Goal: Information Seeking & Learning: Check status

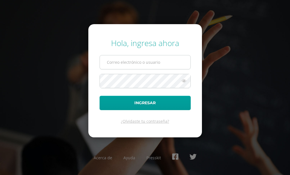
click at [155, 57] on input "text" at bounding box center [145, 62] width 91 height 14
type input "[EMAIL_ADDRESS][DOMAIN_NAME]"
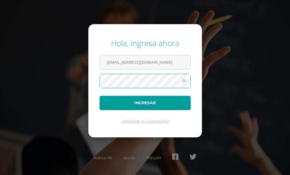
click at [100, 96] on button "Ingresar" at bounding box center [145, 103] width 91 height 14
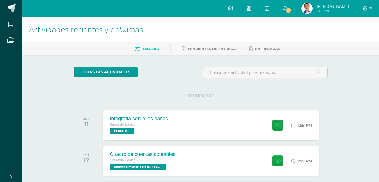
click at [312, 10] on img at bounding box center [306, 8] width 11 height 11
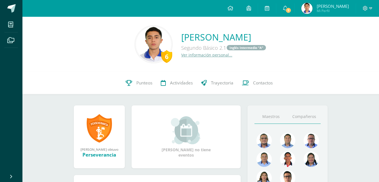
click at [302, 118] on link "Compañeros" at bounding box center [303, 117] width 33 height 14
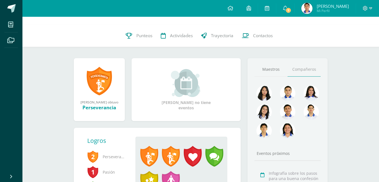
scroll to position [56, 0]
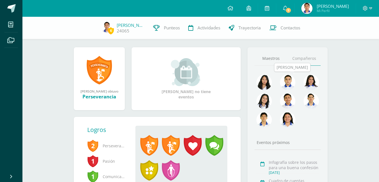
click at [291, 78] on img at bounding box center [287, 82] width 15 height 15
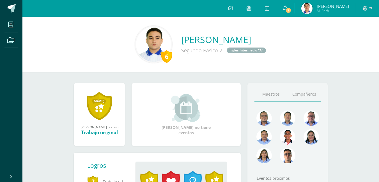
click at [305, 96] on link "Compañeros" at bounding box center [303, 94] width 33 height 14
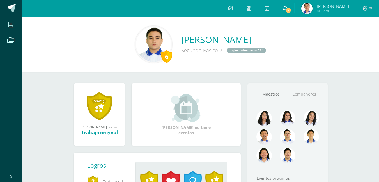
click at [294, 7] on link "7" at bounding box center [285, 8] width 18 height 17
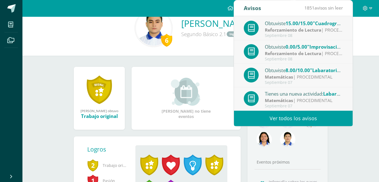
scroll to position [28, 0]
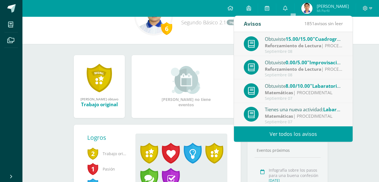
click at [360, 70] on div "6 Hugo Yobany Juárez Mendoza Segundo Básico 2.1 Inglés Intermedio "A" Hugo Yoba…" at bounding box center [200, 122] width 356 height 267
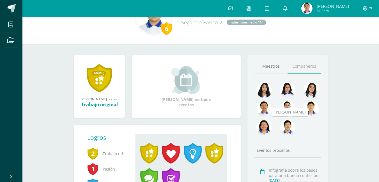
click at [288, 131] on img at bounding box center [287, 127] width 15 height 15
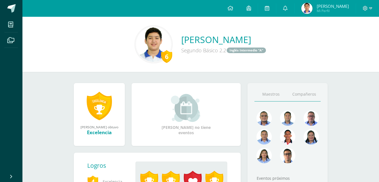
click at [306, 96] on link "Compañeros" at bounding box center [303, 94] width 33 height 14
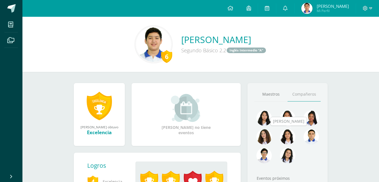
click at [286, 138] on img at bounding box center [287, 137] width 15 height 15
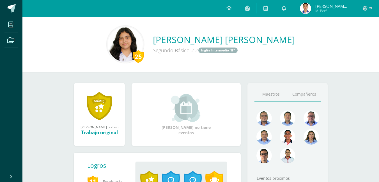
click at [299, 97] on link "Compañeros" at bounding box center [303, 94] width 33 height 14
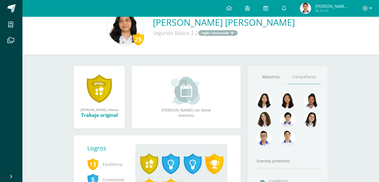
scroll to position [28, 0]
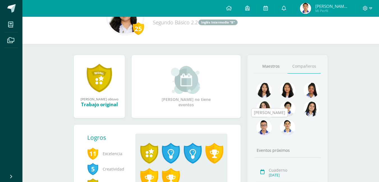
click at [263, 126] on img at bounding box center [263, 127] width 15 height 15
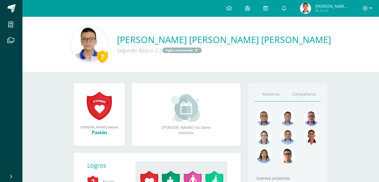
click at [303, 93] on link "Compañeros" at bounding box center [303, 94] width 33 height 14
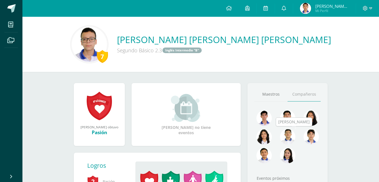
click at [285, 135] on img at bounding box center [287, 137] width 15 height 15
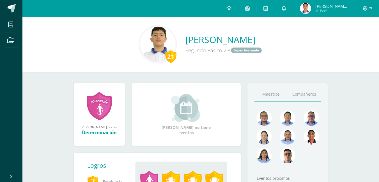
click at [315, 95] on link "Compañeros" at bounding box center [303, 94] width 33 height 14
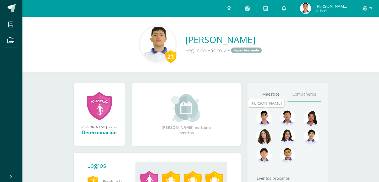
click at [267, 119] on img at bounding box center [263, 118] width 15 height 15
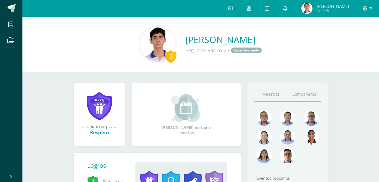
click at [310, 95] on link "Compañeros" at bounding box center [303, 94] width 33 height 14
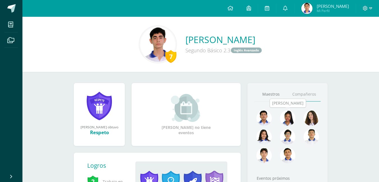
click at [291, 119] on img at bounding box center [287, 118] width 15 height 15
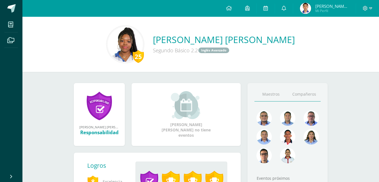
click at [306, 96] on link "Compañeros" at bounding box center [303, 94] width 33 height 14
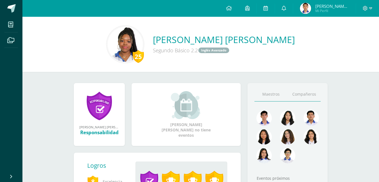
scroll to position [28, 0]
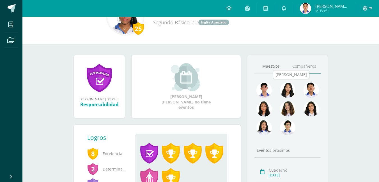
click at [290, 92] on img at bounding box center [287, 90] width 15 height 15
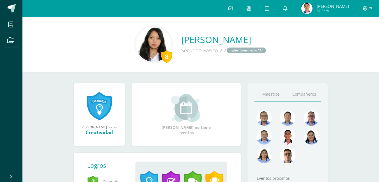
click at [299, 97] on link "Compañeros" at bounding box center [303, 94] width 33 height 14
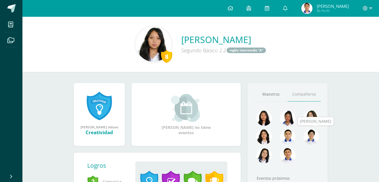
click at [314, 140] on img at bounding box center [310, 137] width 15 height 15
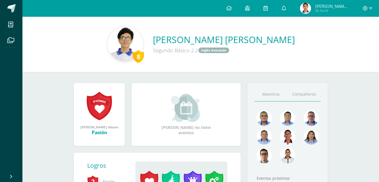
click at [299, 94] on link "Compañeros" at bounding box center [303, 94] width 33 height 14
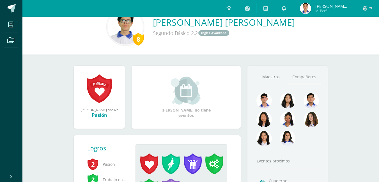
scroll to position [28, 0]
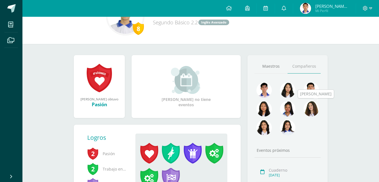
click at [314, 109] on img at bounding box center [310, 108] width 15 height 15
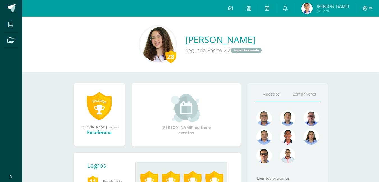
click at [310, 96] on link "Compañeros" at bounding box center [303, 94] width 33 height 14
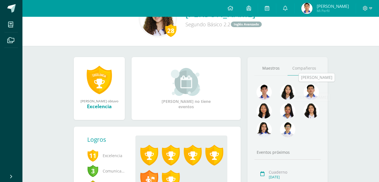
scroll to position [56, 0]
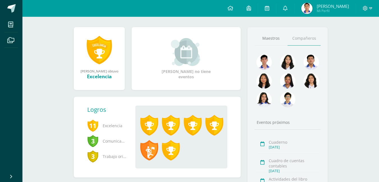
click at [311, 52] on div "Maestros [GEOGRAPHIC_DATA] Eventos próximos Cuaderno [DATE] Cuadro de cuentas c…" at bounding box center [287, 118] width 80 height 182
click at [315, 59] on img at bounding box center [310, 62] width 15 height 15
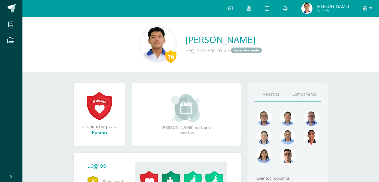
click at [308, 101] on link "Compañeros" at bounding box center [303, 94] width 33 height 14
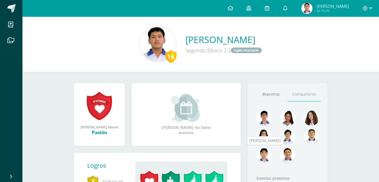
click at [267, 158] on img at bounding box center [263, 155] width 15 height 15
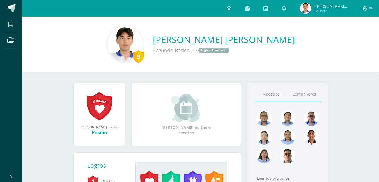
click at [309, 91] on link "Compañeros" at bounding box center [303, 94] width 33 height 14
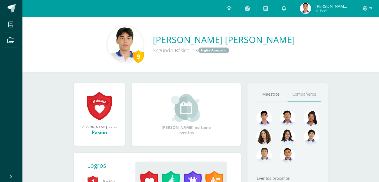
click at [311, 4] on img at bounding box center [305, 8] width 11 height 11
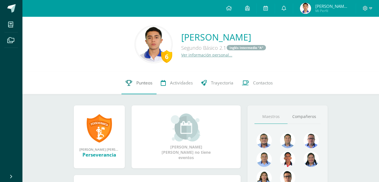
click at [137, 81] on span "Punteos" at bounding box center [144, 83] width 16 height 6
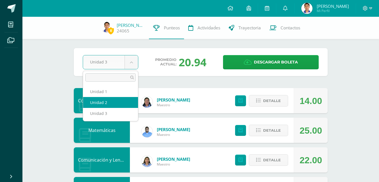
select select "Unidad 2"
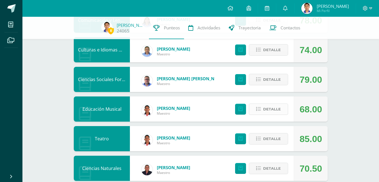
scroll to position [168, 0]
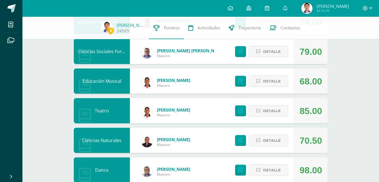
drag, startPoint x: 302, startPoint y: 79, endPoint x: 328, endPoint y: 82, distance: 26.2
click at [328, 82] on div "Pendiente Unidad 2 Unidad 1 Unidad 2 Unidad 3 Promedio actual: 79.81 Descargar …" at bounding box center [201, 126] width 276 height 554
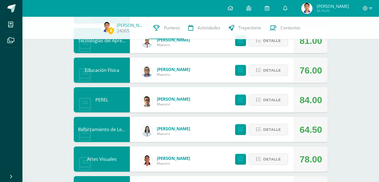
scroll to position [388, 0]
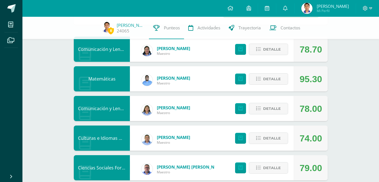
click at [327, 90] on div "95.30" at bounding box center [310, 78] width 34 height 25
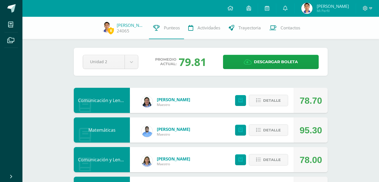
scroll to position [0, 0]
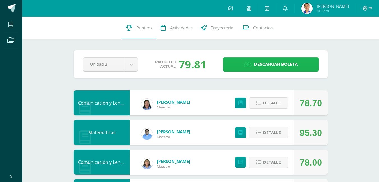
click at [285, 63] on span "Descargar boleta" at bounding box center [276, 65] width 44 height 14
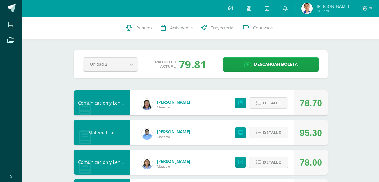
click at [312, 6] on img at bounding box center [306, 8] width 11 height 11
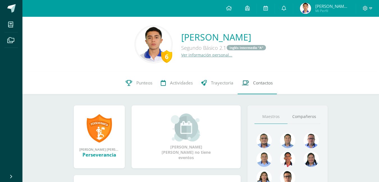
click at [256, 89] on link "Contactos" at bounding box center [256, 83] width 39 height 22
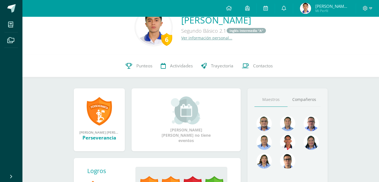
scroll to position [28, 0]
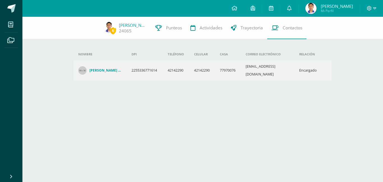
click at [314, 6] on img at bounding box center [310, 8] width 11 height 11
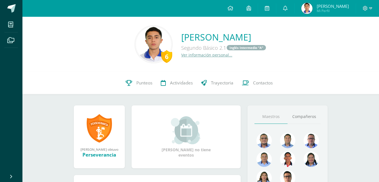
click at [305, 116] on link "Compañeros" at bounding box center [303, 117] width 33 height 14
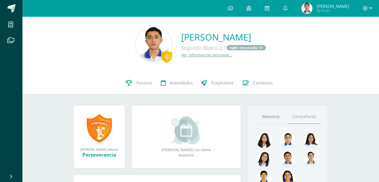
scroll to position [28, 0]
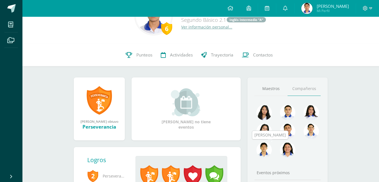
click at [268, 152] on img at bounding box center [263, 150] width 15 height 15
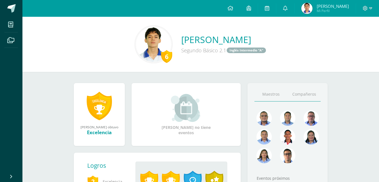
click at [305, 100] on link "Compañeros" at bounding box center [303, 94] width 33 height 14
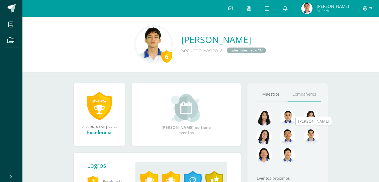
click at [311, 142] on img at bounding box center [310, 137] width 15 height 15
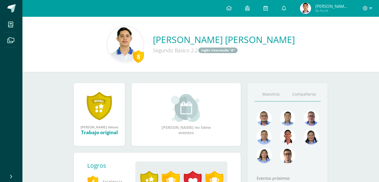
click at [302, 97] on link "Compañeros" at bounding box center [303, 94] width 33 height 14
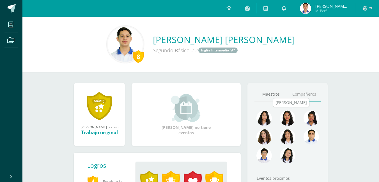
click at [287, 119] on img at bounding box center [287, 118] width 15 height 15
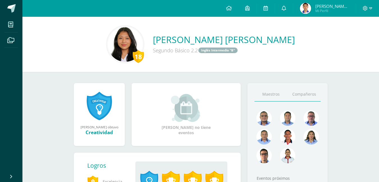
click at [299, 96] on link "Compañeros" at bounding box center [303, 94] width 33 height 14
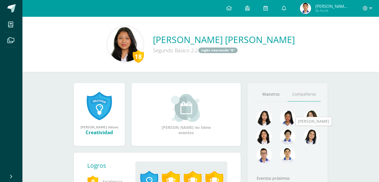
click at [313, 140] on img at bounding box center [310, 137] width 15 height 15
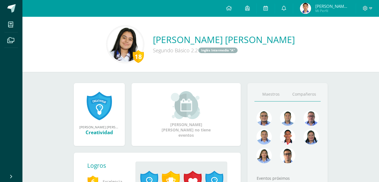
click at [308, 100] on link "Compañeros" at bounding box center [303, 94] width 33 height 14
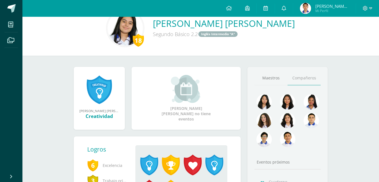
scroll to position [28, 0]
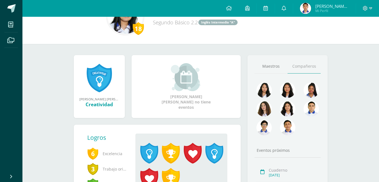
click at [288, 130] on img at bounding box center [287, 127] width 15 height 15
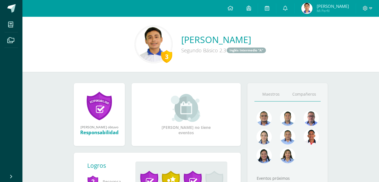
click at [302, 91] on link "Compañeros" at bounding box center [303, 94] width 33 height 14
